Goal: Task Accomplishment & Management: Manage account settings

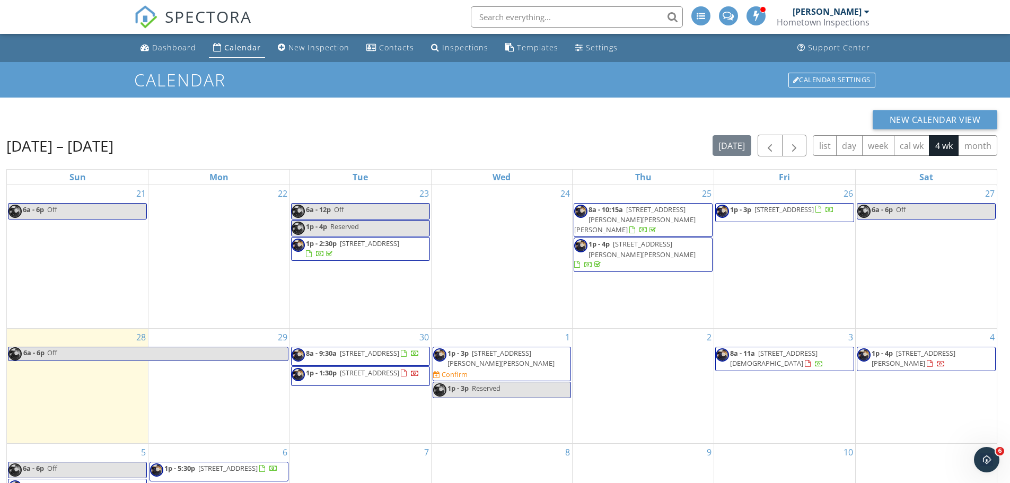
click at [514, 358] on span "1p - 3p 416 Truitt St, Salisbury 21804 Confirm" at bounding box center [502, 363] width 138 height 31
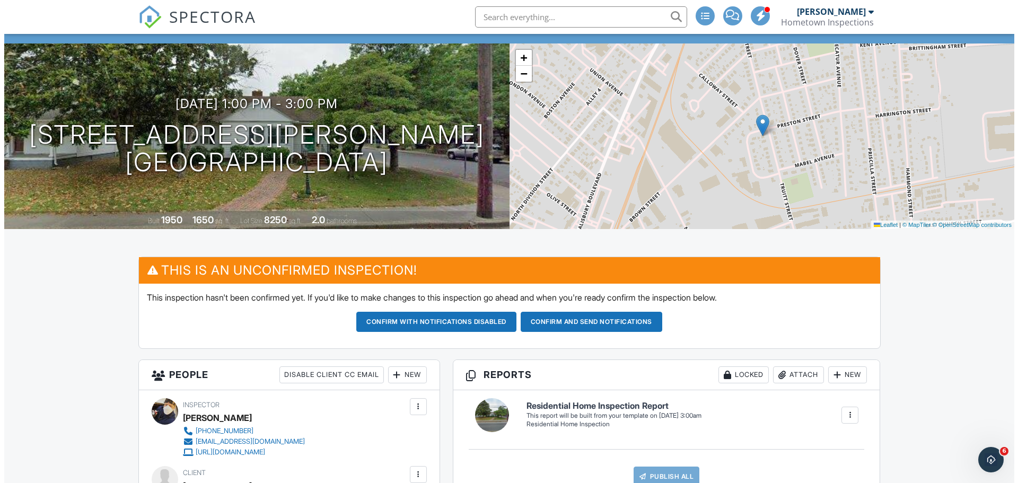
scroll to position [318, 0]
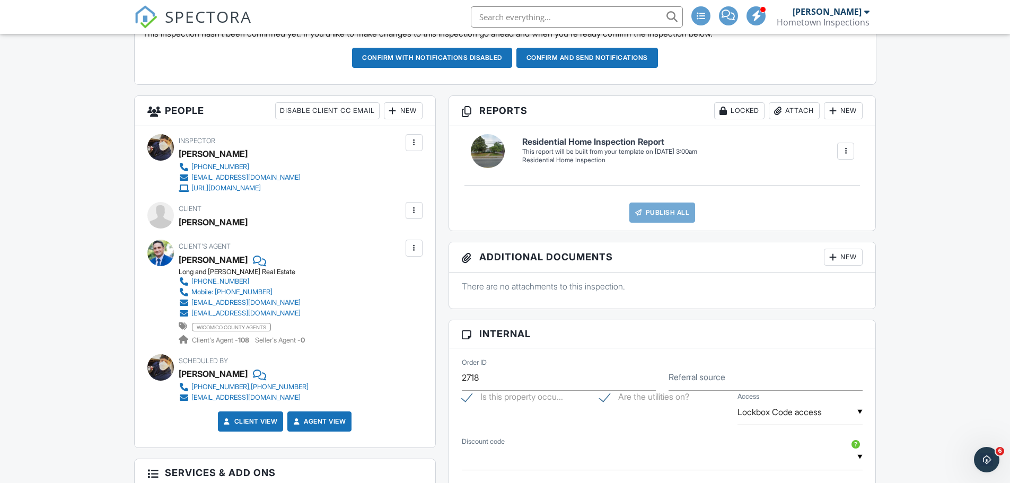
click at [411, 213] on div at bounding box center [414, 210] width 11 height 11
click at [389, 240] on li "Edit" at bounding box center [389, 243] width 54 height 27
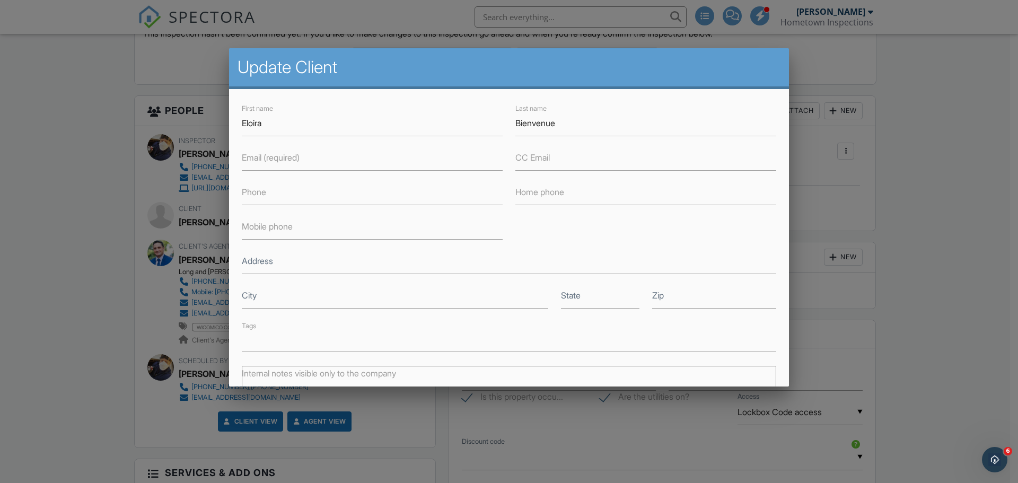
click at [262, 160] on label "Email (required)" at bounding box center [271, 158] width 58 height 12
click at [262, 160] on input "Email (required)" at bounding box center [372, 158] width 261 height 26
paste input "[EMAIL_ADDRESS][DOMAIN_NAME]"
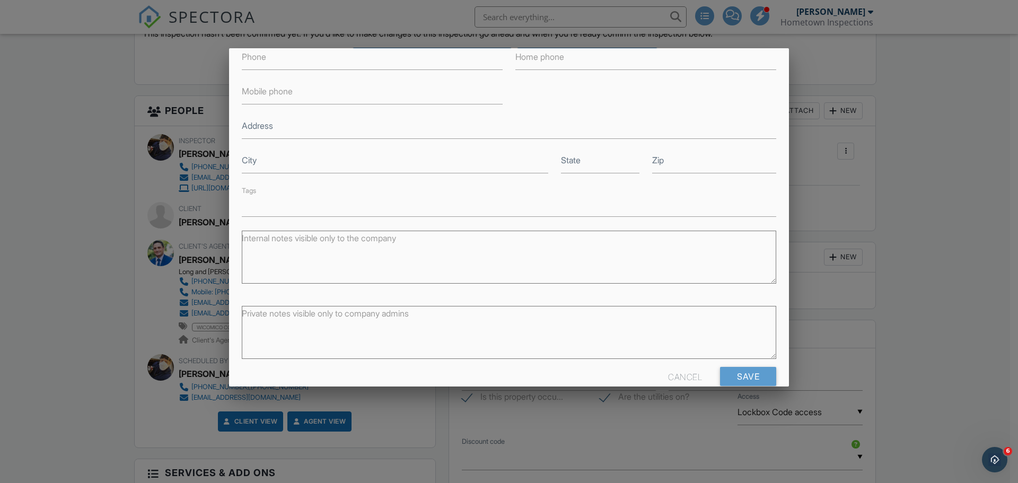
scroll to position [155, 0]
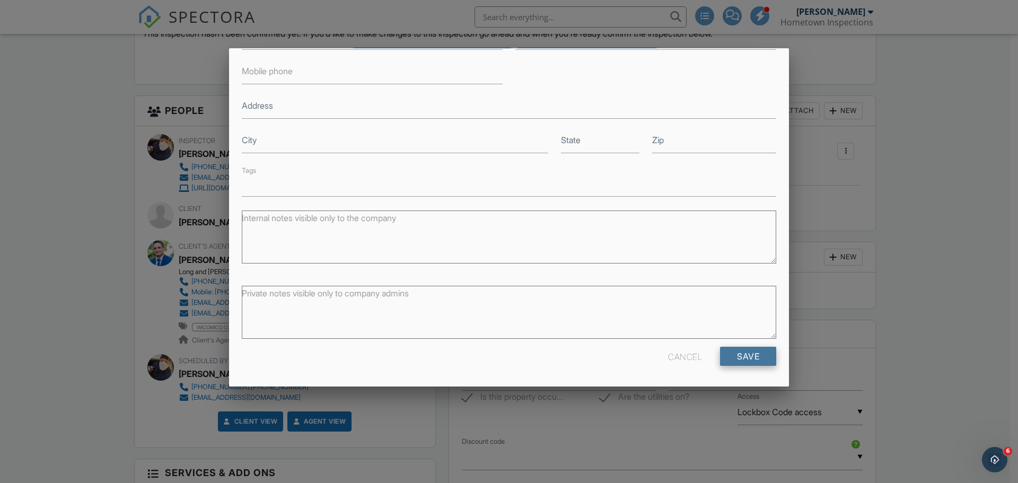
type input "[EMAIL_ADDRESS][DOMAIN_NAME]"
click at [742, 353] on input "Save" at bounding box center [748, 356] width 56 height 19
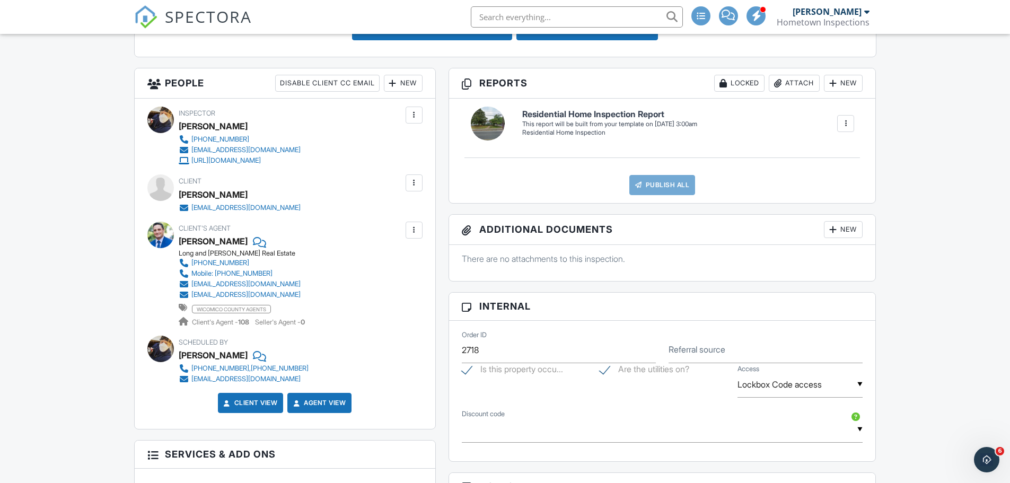
scroll to position [636, 0]
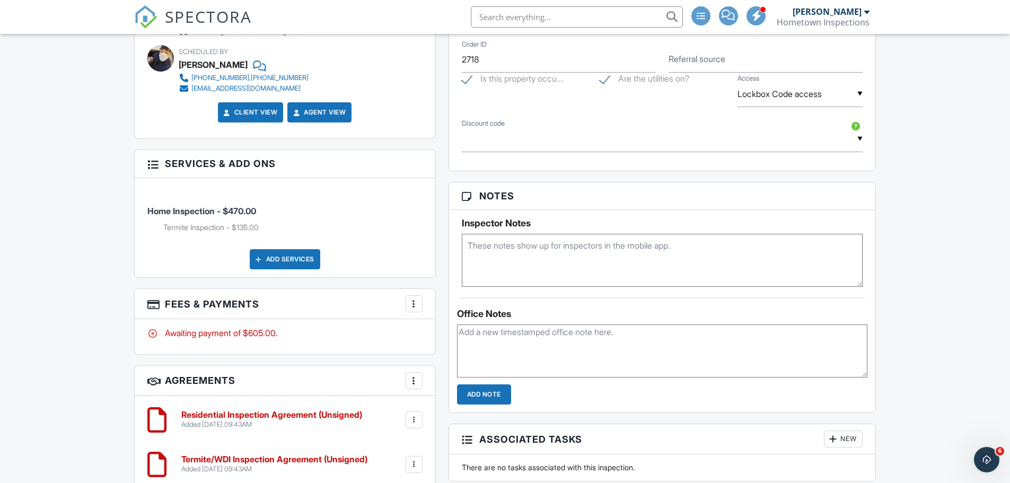
click at [470, 243] on textarea at bounding box center [662, 260] width 401 height 53
paste textarea "Please know that the house is tenant occupied. If there are any issues with tim…"
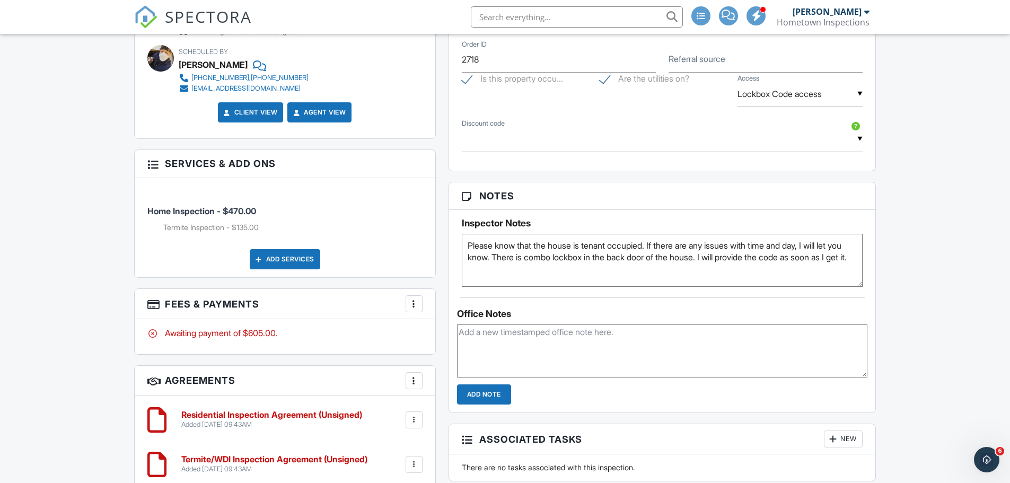
type textarea "Please know that the house is tenant occupied. If there are any issues with tim…"
click at [486, 394] on input "Add Note" at bounding box center [484, 394] width 54 height 20
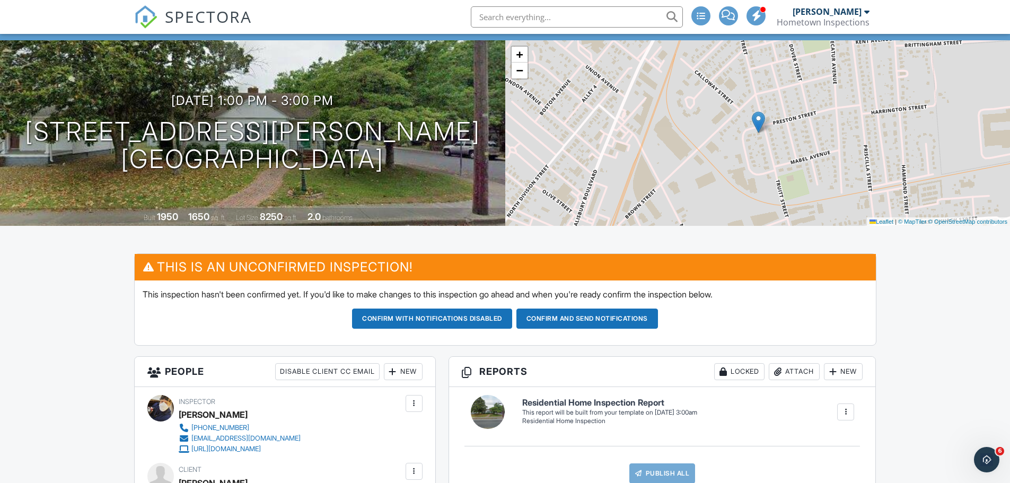
scroll to position [53, 0]
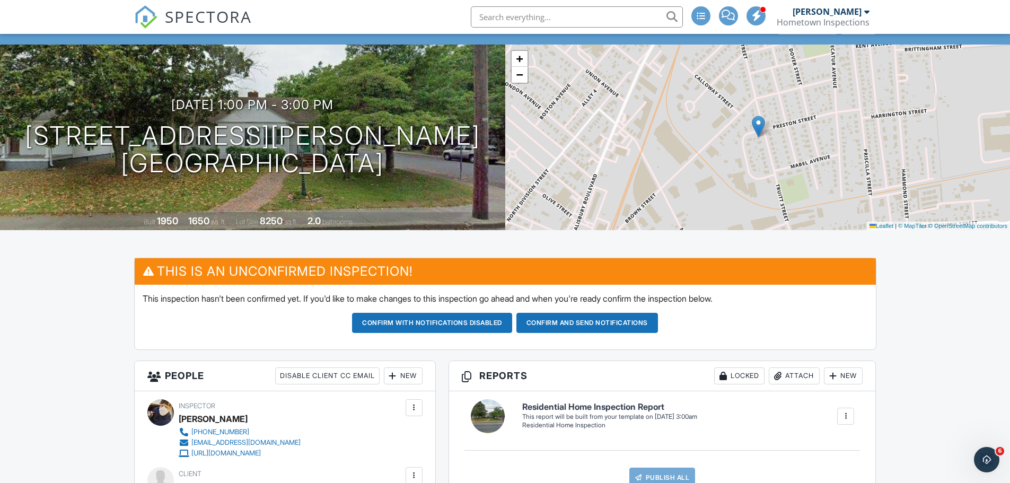
click at [603, 321] on button "Confirm and send notifications" at bounding box center [588, 323] width 142 height 20
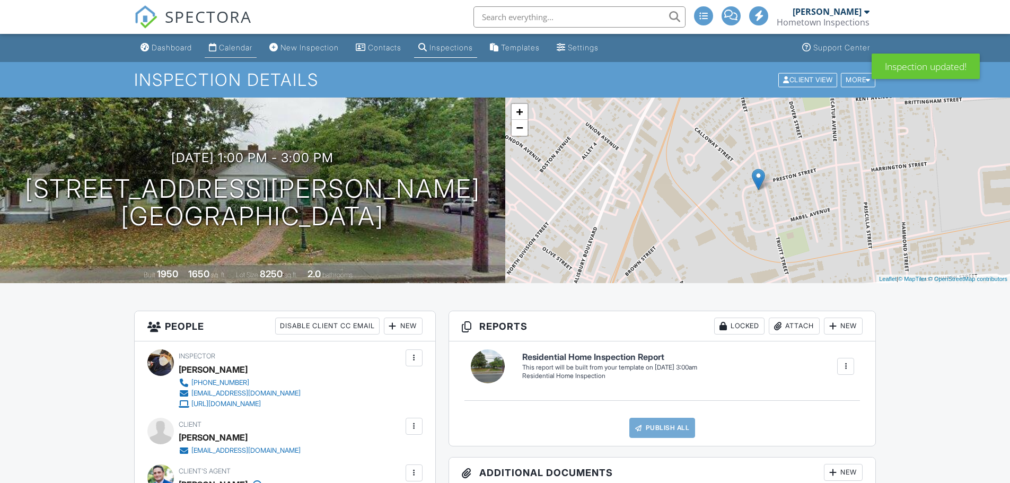
drag, startPoint x: 0, startPoint y: 0, endPoint x: 225, endPoint y: 51, distance: 231.2
click at [225, 51] on div "Calendar" at bounding box center [235, 47] width 33 height 9
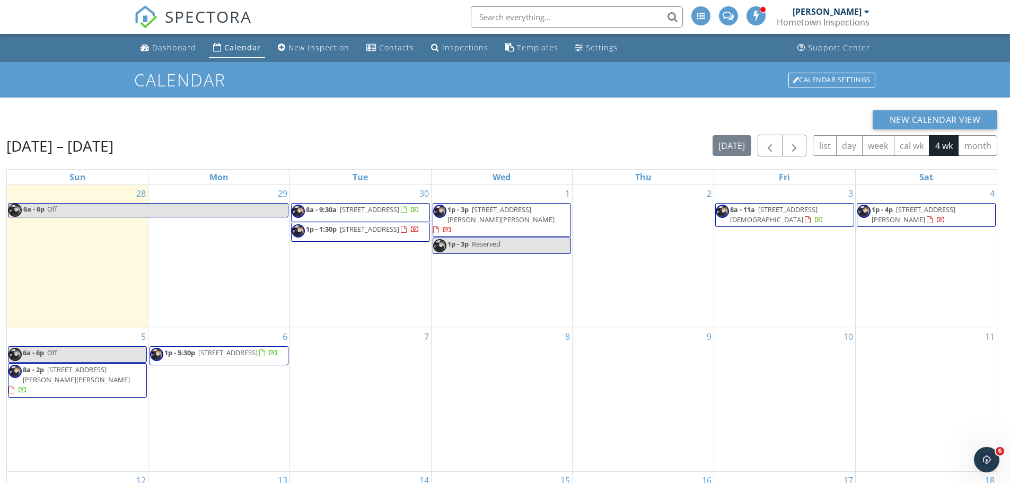
click at [490, 143] on div "[DATE] – [DATE] [DATE] list day week cal wk 4 wk month" at bounding box center [501, 146] width 991 height 22
